Goal: Task Accomplishment & Management: Complete application form

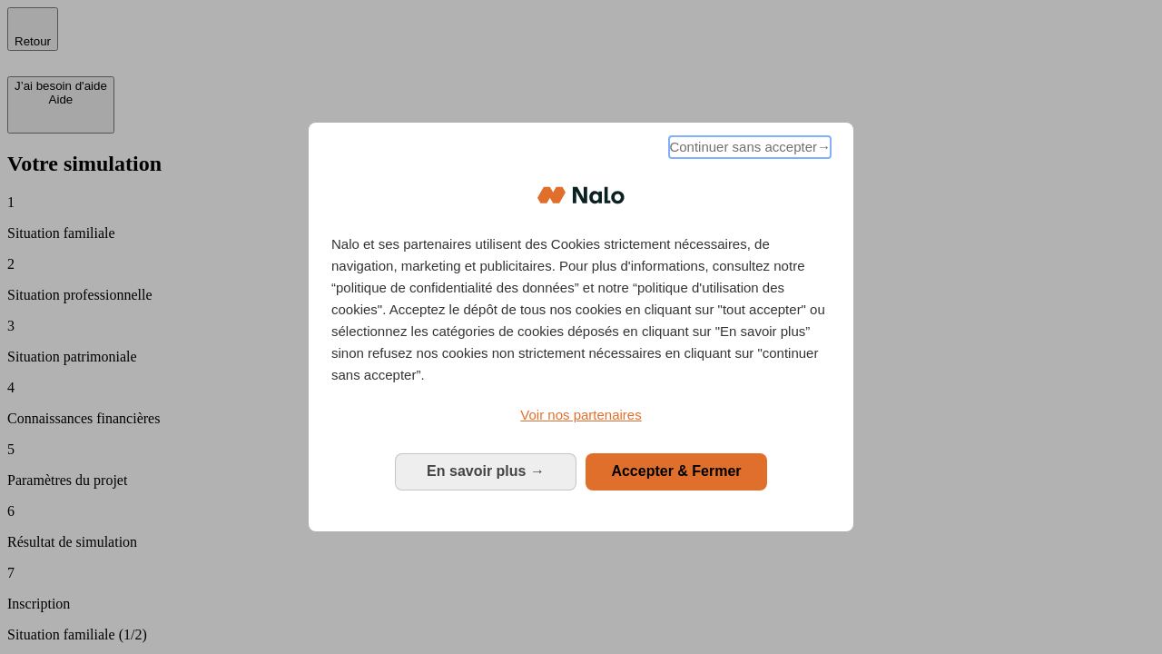
click at [748, 150] on span "Continuer sans accepter →" at bounding box center [750, 147] width 162 height 22
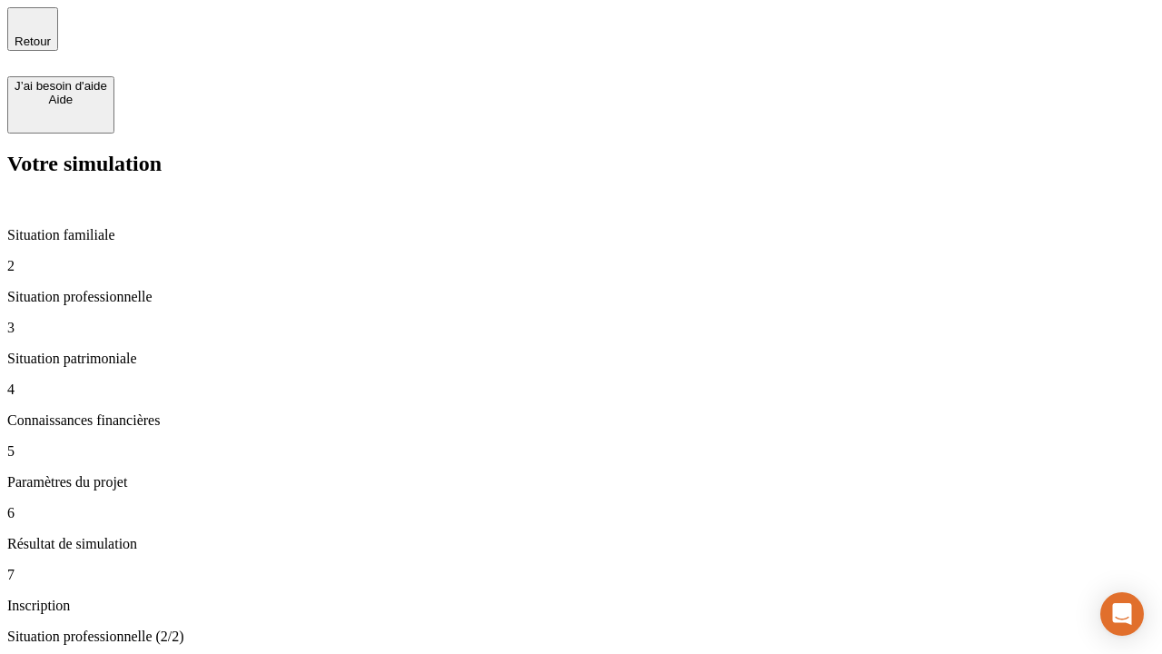
type input "30 000"
type input "40 000"
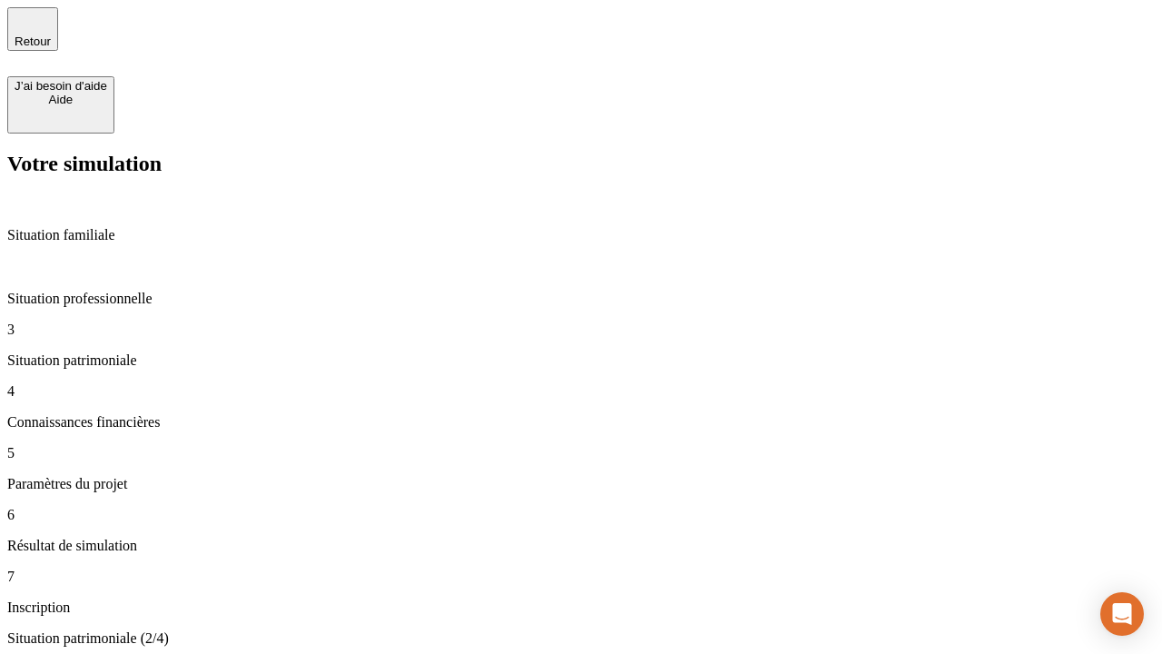
type input "1 100"
type input "20"
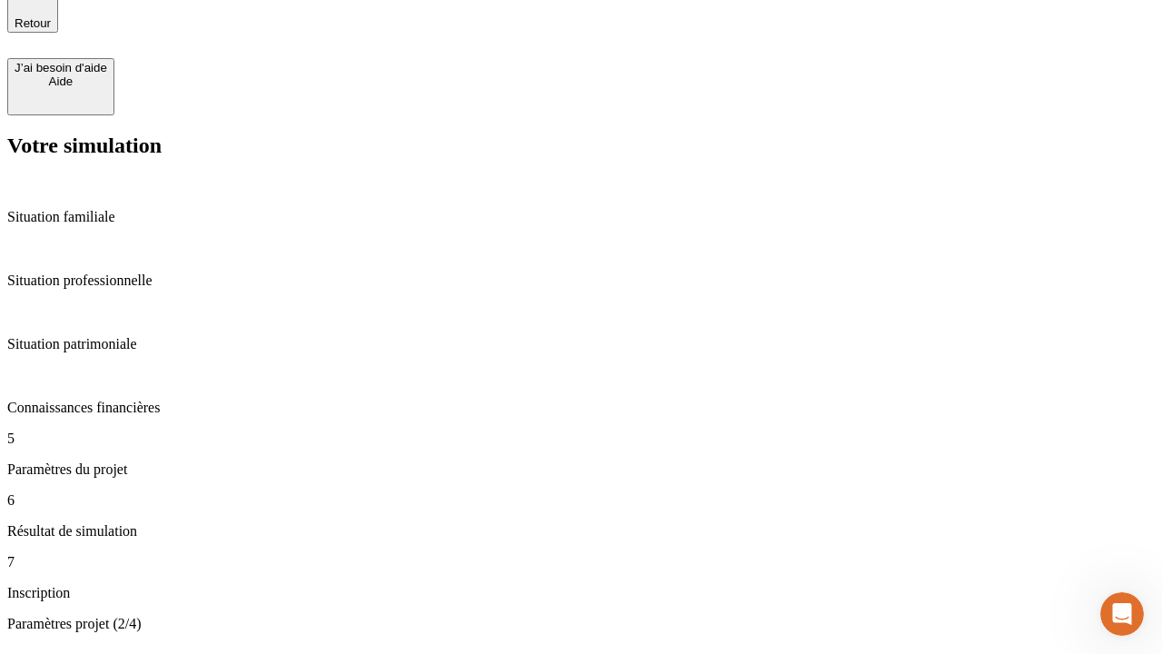
type input "40"
type input "50 000"
type input "640"
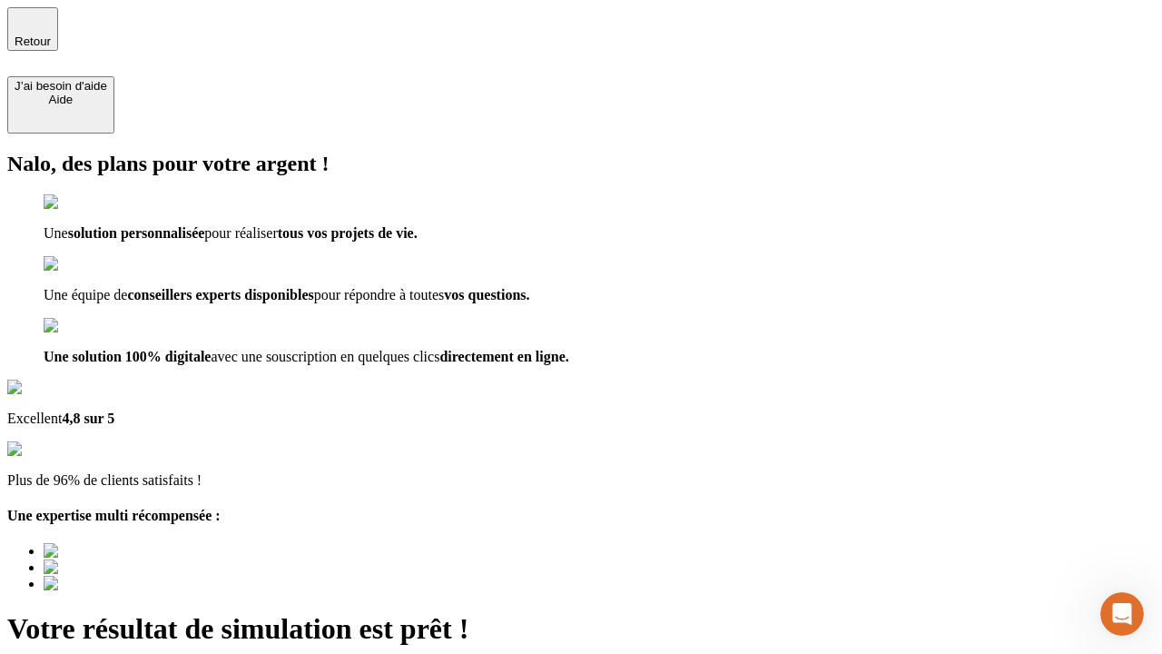
type input "[EMAIL_ADDRESS][DOMAIN_NAME]"
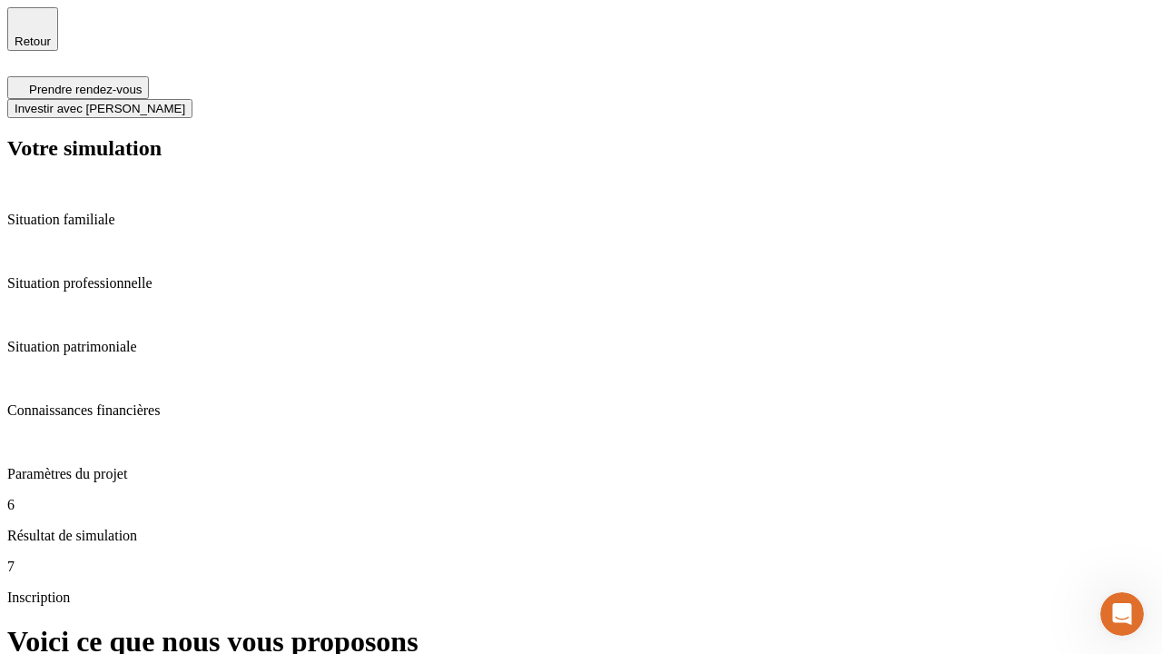
click at [185, 102] on span "Investir avec [PERSON_NAME]" at bounding box center [100, 109] width 171 height 14
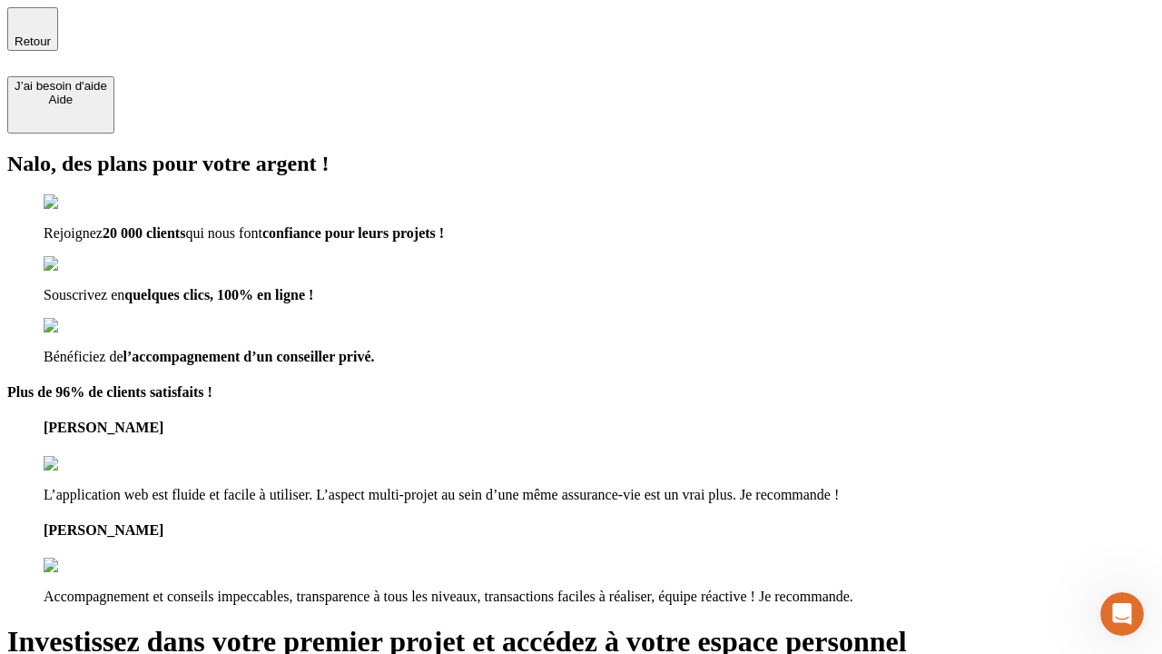
type input "[PERSON_NAME][EMAIL_ADDRESS][DOMAIN_NAME]"
